Goal: Task Accomplishment & Management: Use online tool/utility

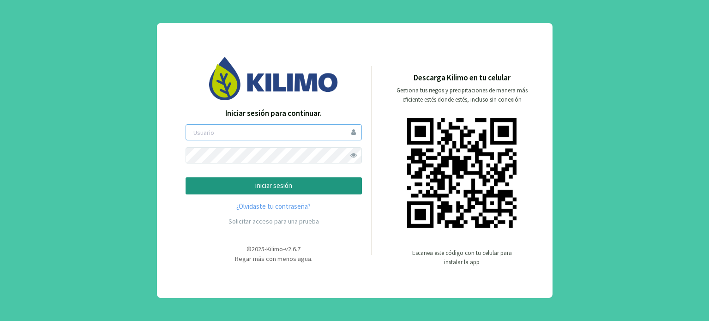
type input "romangagliano"
click at [263, 188] on p "iniciar sesión" at bounding box center [273, 185] width 161 height 11
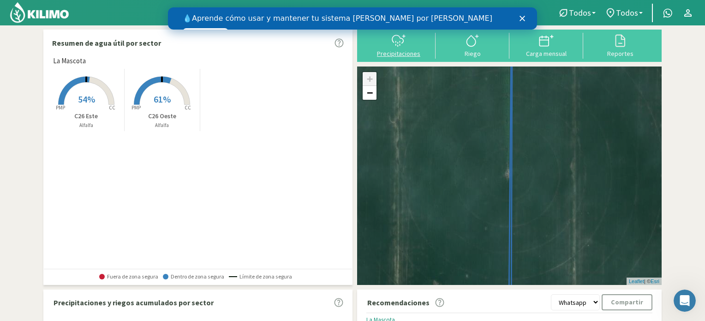
click at [392, 46] on icon at bounding box center [398, 40] width 15 height 15
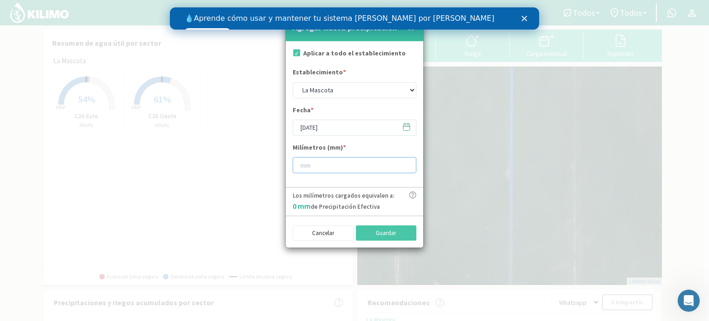
click at [322, 164] on input "number" at bounding box center [355, 165] width 124 height 16
type input "18"
click at [375, 228] on button "Guardar" at bounding box center [386, 233] width 61 height 16
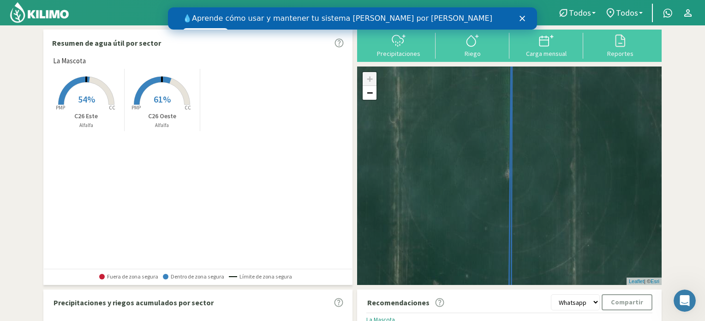
click at [522, 18] on polygon "Cerrar" at bounding box center [523, 19] width 6 height 6
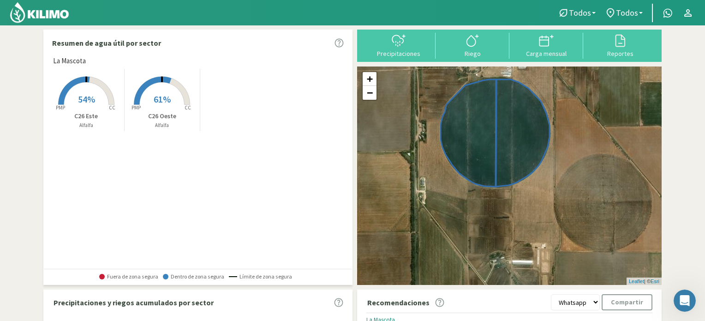
click at [36, 18] on img at bounding box center [39, 12] width 60 height 22
